Goal: Find specific page/section: Find specific page/section

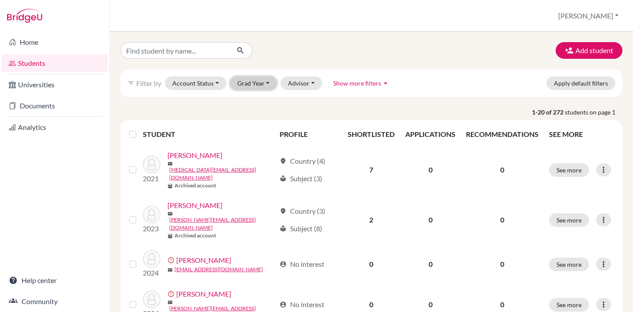
click at [255, 80] on button "Grad Year" at bounding box center [253, 83] width 47 height 14
click at [199, 110] on p "1-20 of 272 students on page 1" at bounding box center [371, 112] width 515 height 9
click at [480, 47] on div "Add student" at bounding box center [371, 50] width 515 height 17
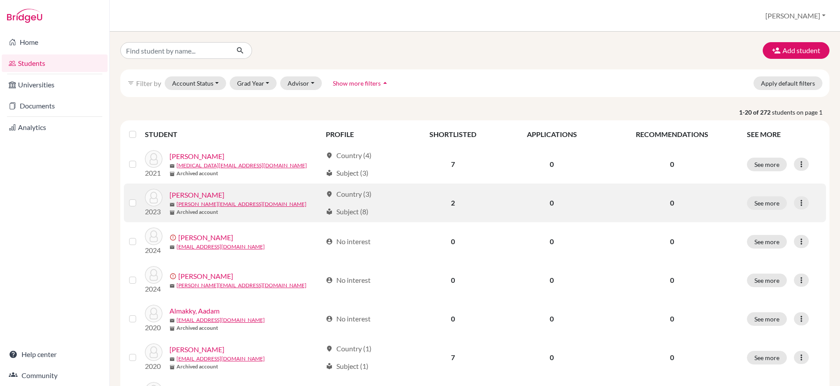
click at [181, 195] on link "[PERSON_NAME]" at bounding box center [197, 195] width 55 height 11
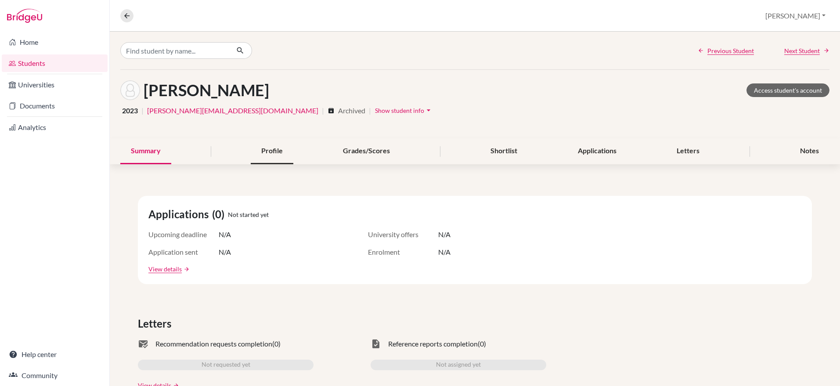
click at [277, 145] on div "Profile" at bounding box center [272, 151] width 43 height 26
click at [273, 148] on div "Profile" at bounding box center [272, 151] width 43 height 26
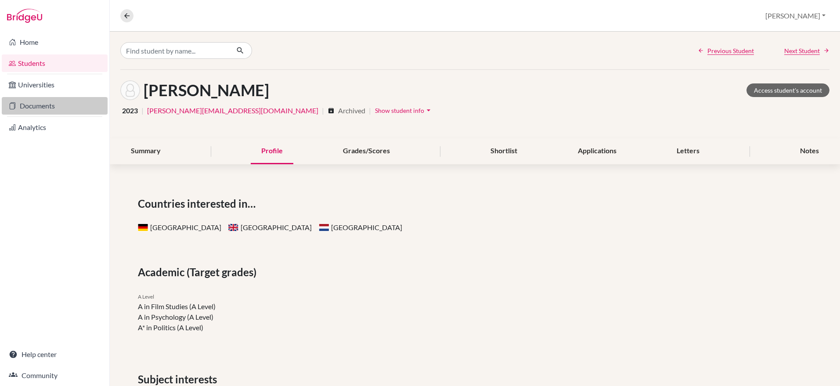
click at [35, 107] on link "Documents" at bounding box center [55, 106] width 106 height 18
